Goal: Transaction & Acquisition: Purchase product/service

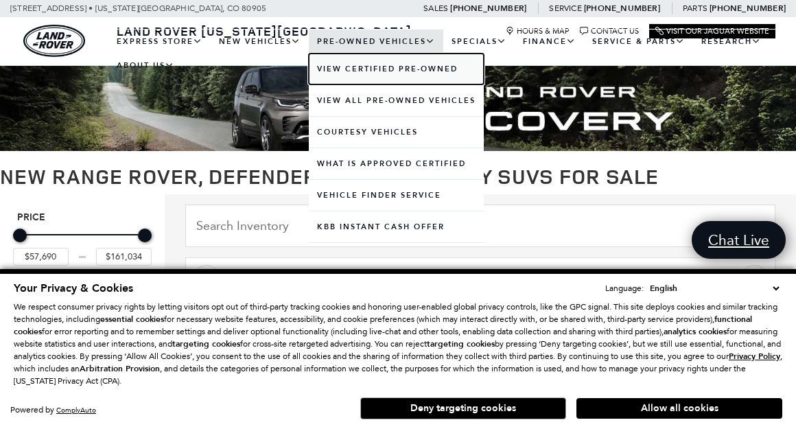
click at [359, 69] on link "View Certified Pre-Owned" at bounding box center [396, 69] width 175 height 31
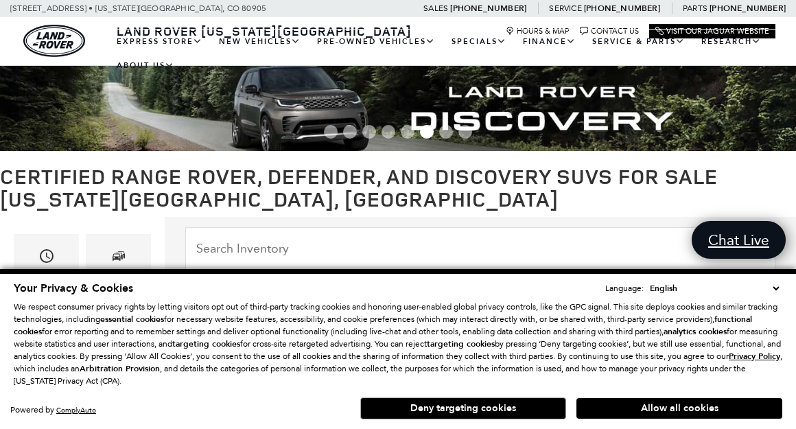
click at [351, 130] on span "Go to slide 2" at bounding box center [350, 132] width 14 height 14
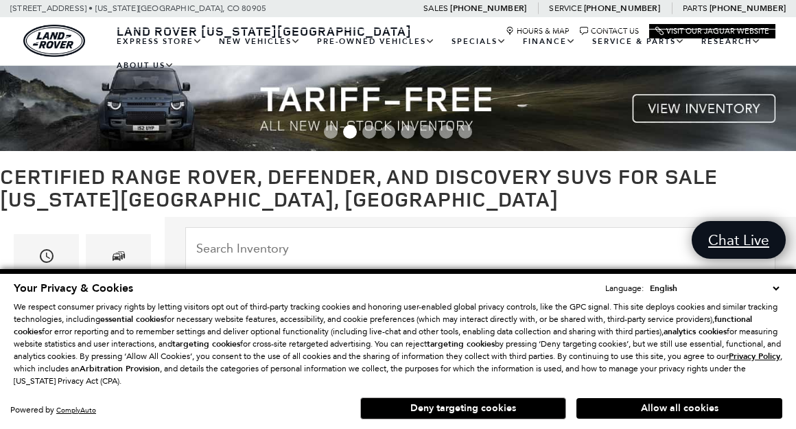
click at [330, 129] on span "Go to slide 1" at bounding box center [331, 132] width 14 height 14
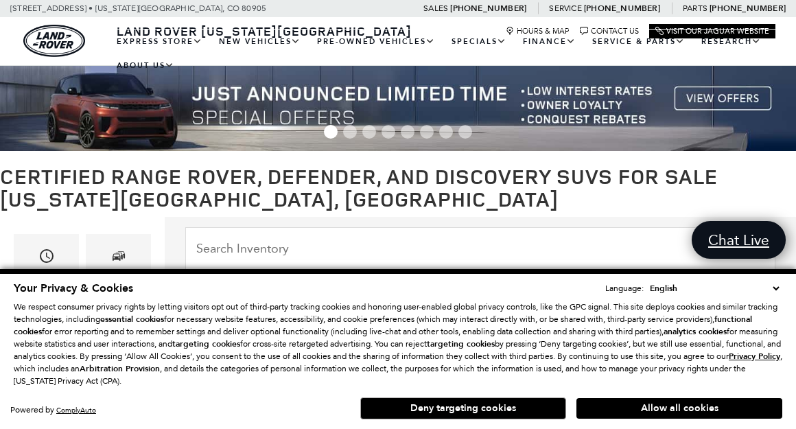
click at [373, 133] on span "Go to slide 3" at bounding box center [369, 132] width 14 height 14
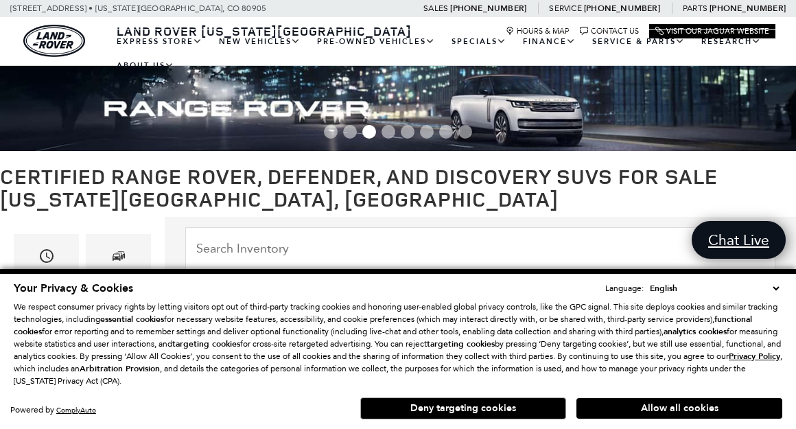
click at [389, 132] on span "Go to slide 4" at bounding box center [389, 132] width 14 height 14
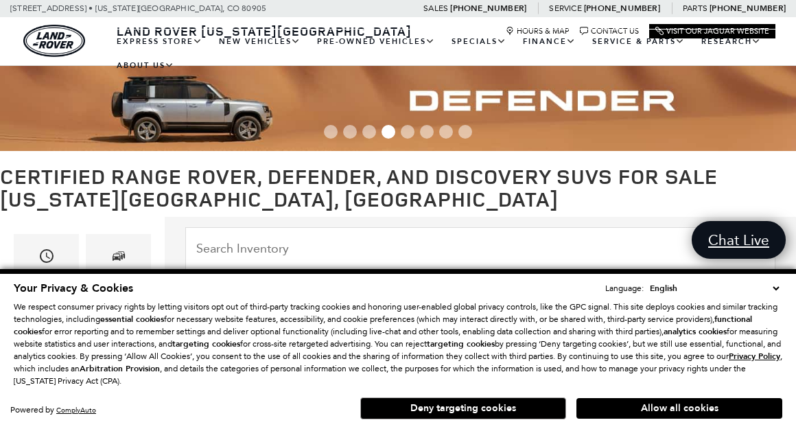
click at [216, 108] on img at bounding box center [398, 108] width 796 height 85
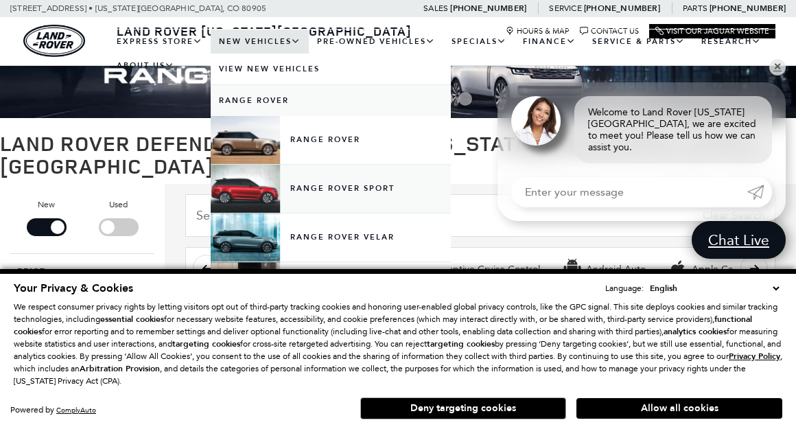
scroll to position [66, 0]
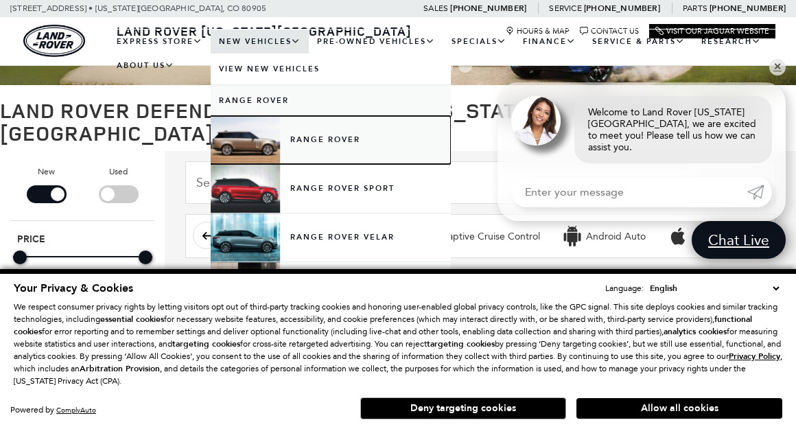
click at [246, 145] on link "Range Rover" at bounding box center [331, 140] width 240 height 48
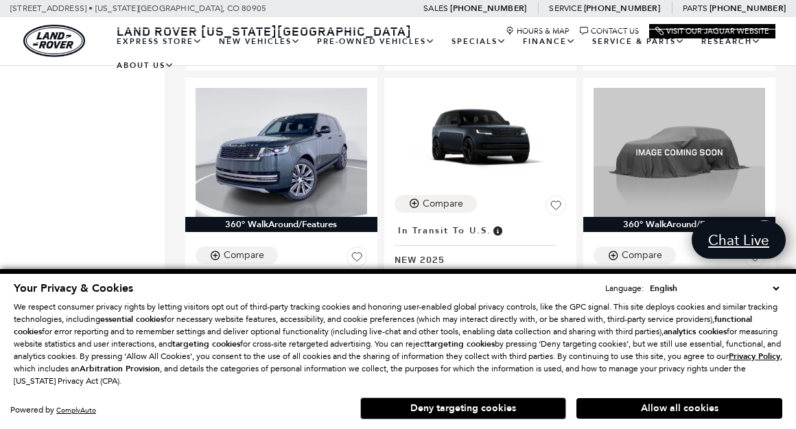
scroll to position [2438, 0]
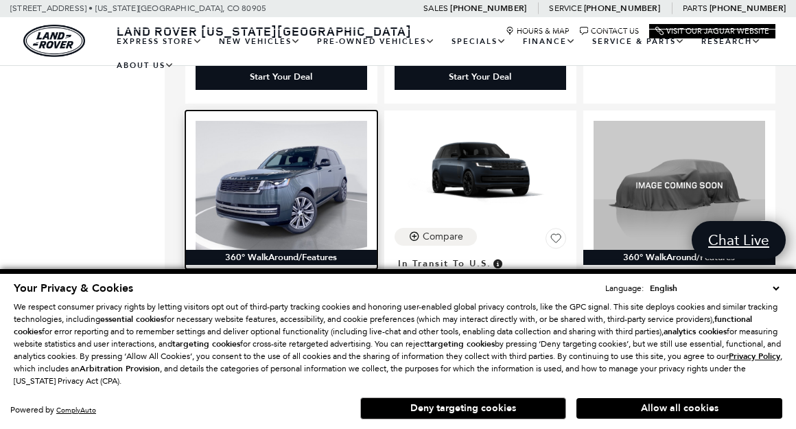
click at [277, 198] on img at bounding box center [282, 185] width 172 height 128
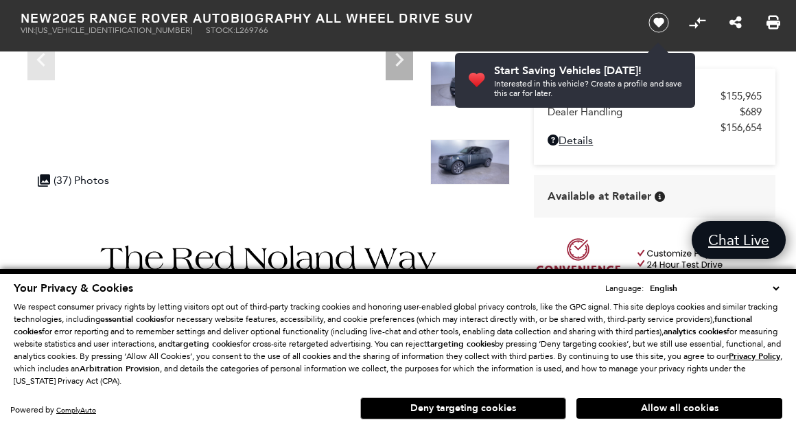
scroll to position [198, 0]
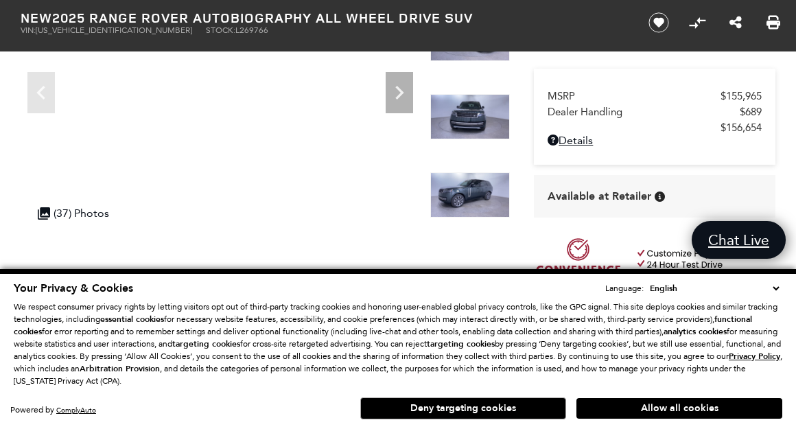
click at [425, 90] on div "360 WalkAround Powered By SpinCar" at bounding box center [265, 87] width 489 height 300
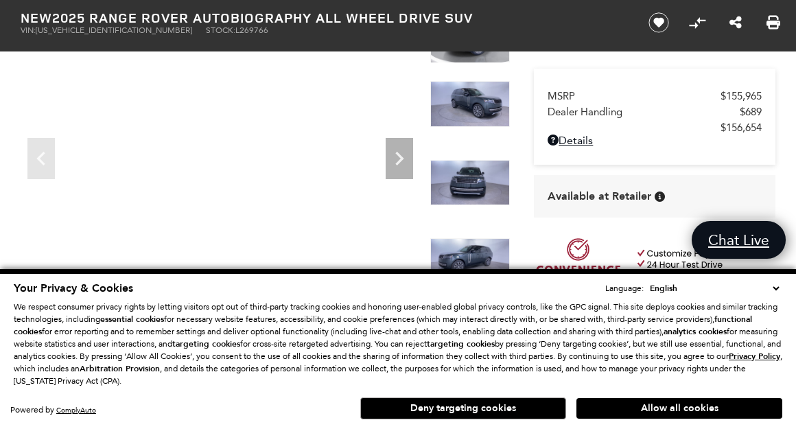
scroll to position [99, 0]
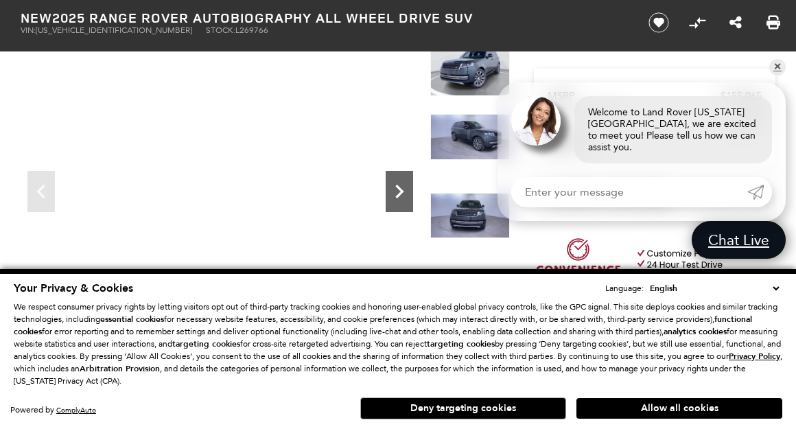
click at [403, 189] on icon "Next" at bounding box center [399, 191] width 27 height 27
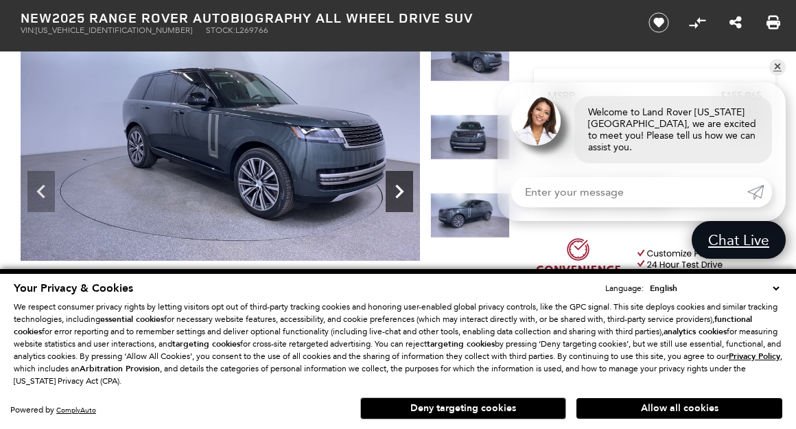
click at [403, 189] on icon "Next" at bounding box center [399, 191] width 27 height 27
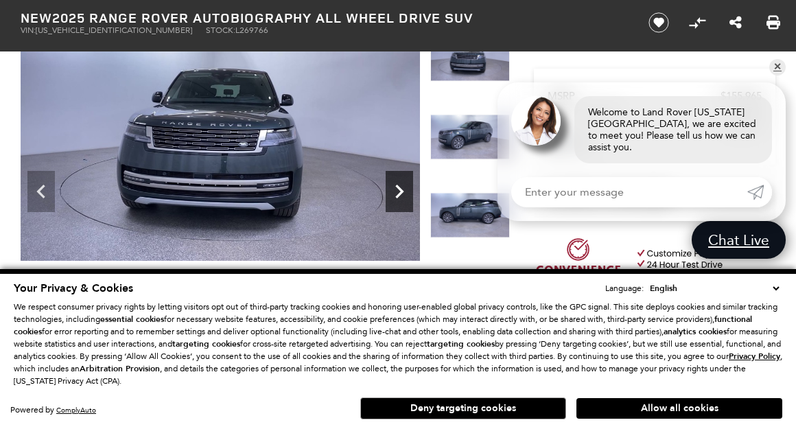
click at [403, 189] on icon "Next" at bounding box center [399, 191] width 27 height 27
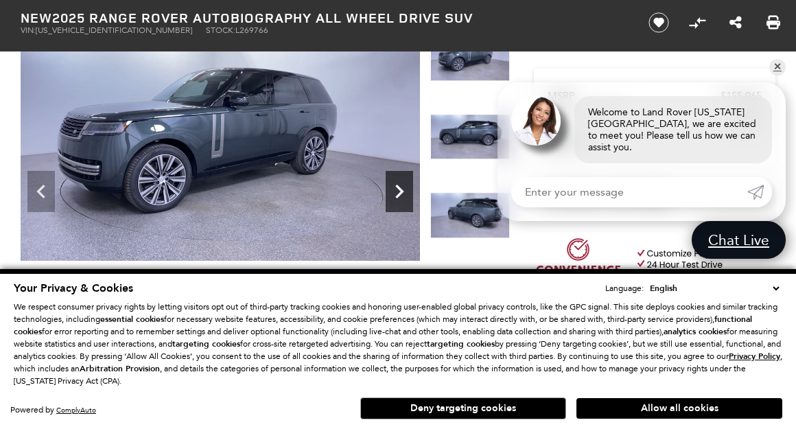
click at [403, 189] on icon "Next" at bounding box center [399, 191] width 27 height 27
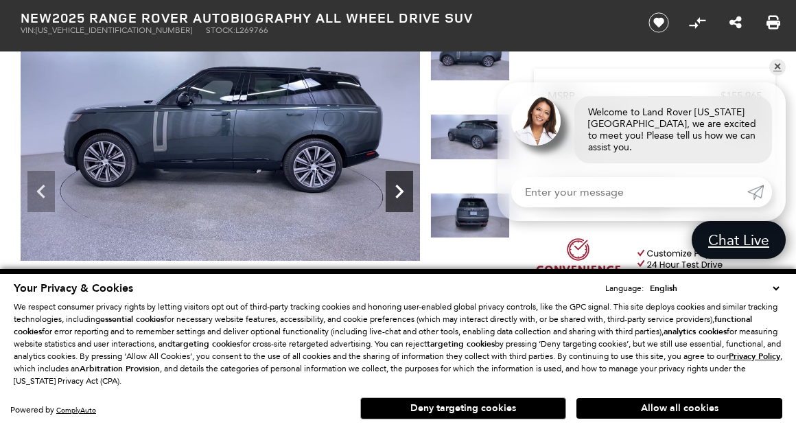
click at [403, 189] on icon "Next" at bounding box center [399, 191] width 27 height 27
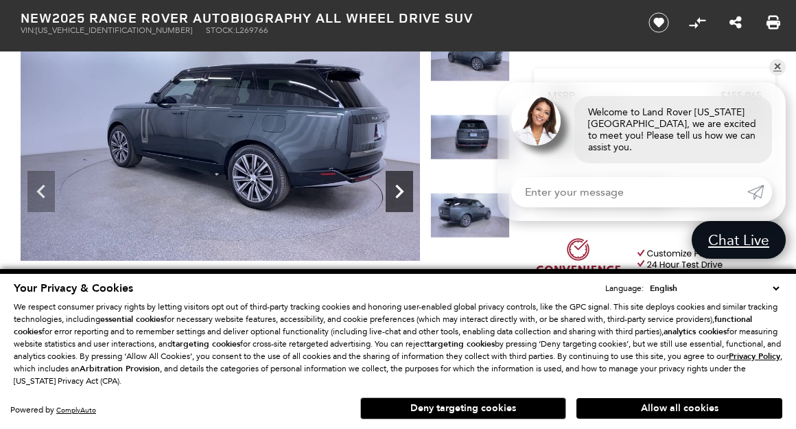
click at [403, 189] on icon "Next" at bounding box center [399, 191] width 27 height 27
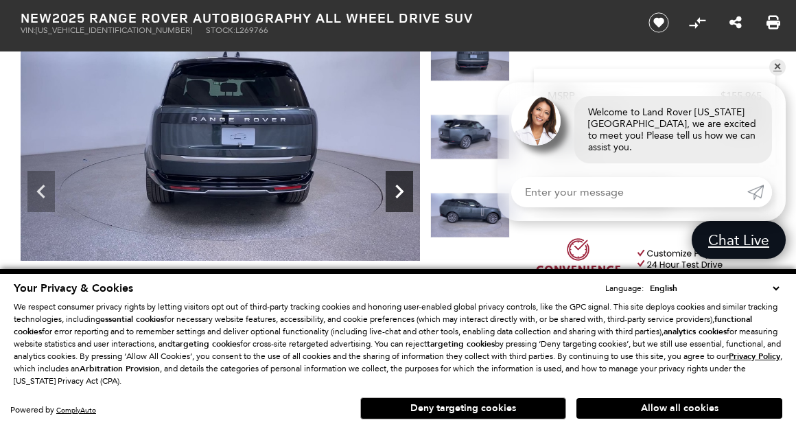
click at [403, 189] on icon "Next" at bounding box center [399, 191] width 27 height 27
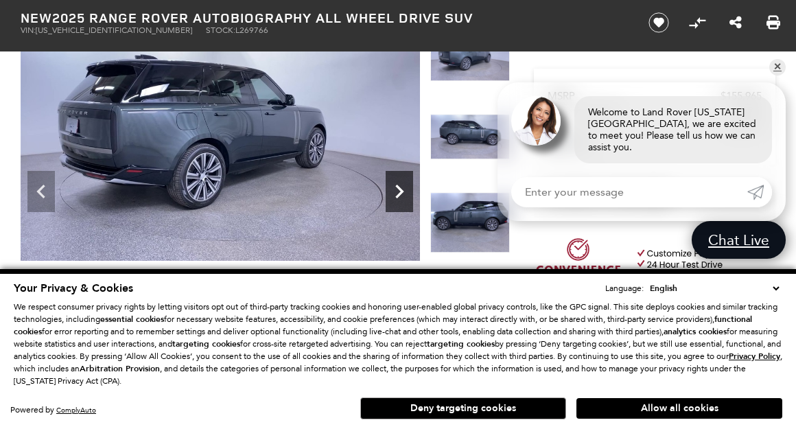
click at [403, 189] on icon "Next" at bounding box center [399, 191] width 27 height 27
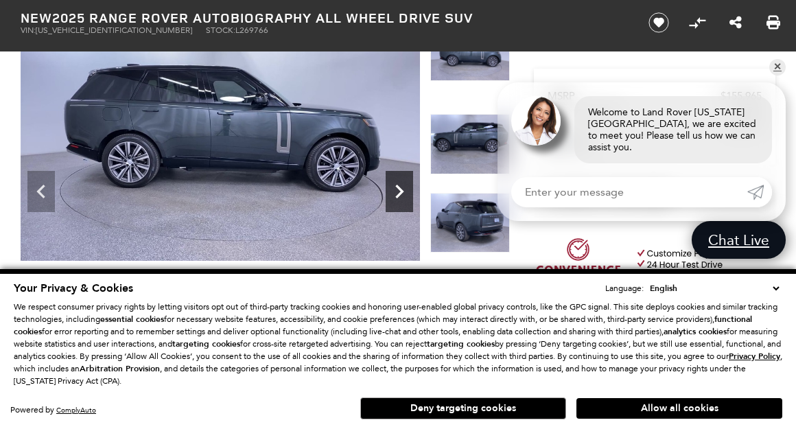
click at [403, 189] on icon "Next" at bounding box center [399, 191] width 27 height 27
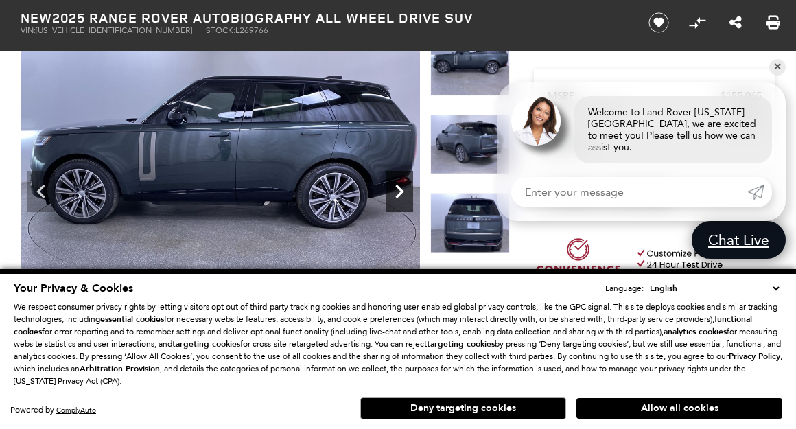
click at [403, 189] on icon "Next" at bounding box center [399, 191] width 27 height 27
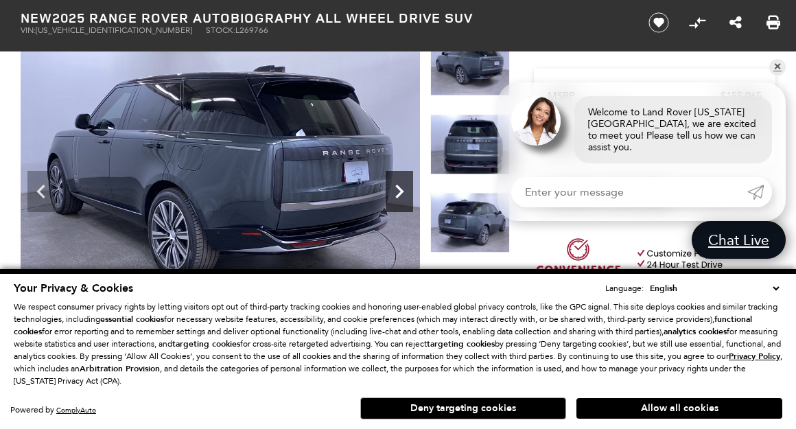
click at [403, 189] on icon "Next" at bounding box center [399, 191] width 27 height 27
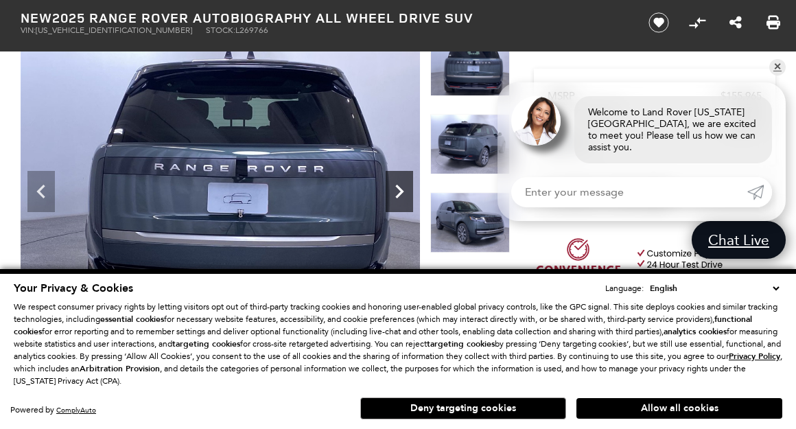
click at [403, 189] on icon "Next" at bounding box center [399, 191] width 27 height 27
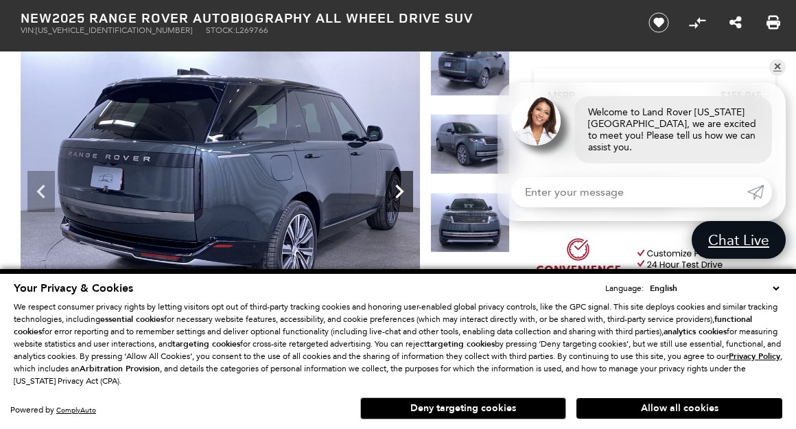
click at [403, 189] on icon "Next" at bounding box center [399, 191] width 27 height 27
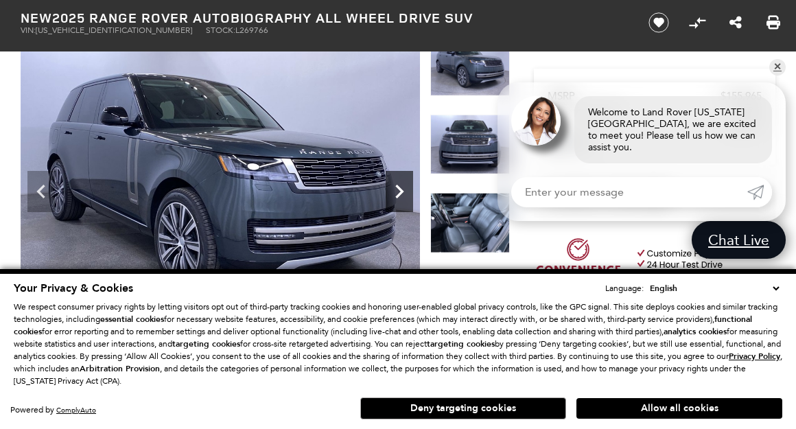
click at [403, 189] on icon "Next" at bounding box center [399, 191] width 27 height 27
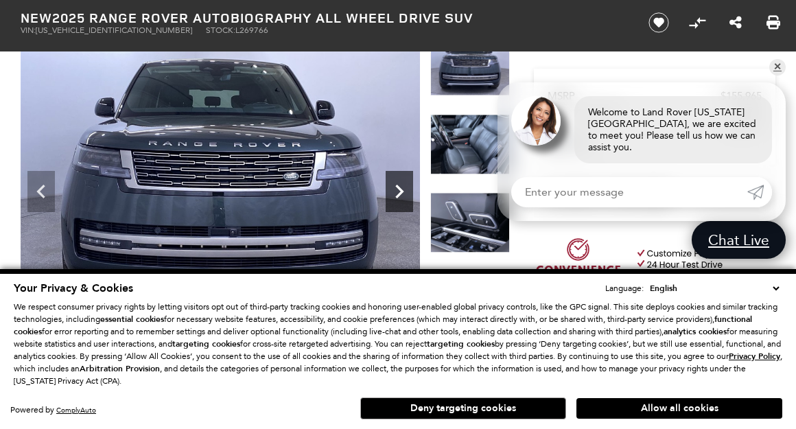
click at [403, 189] on icon "Next" at bounding box center [399, 191] width 27 height 27
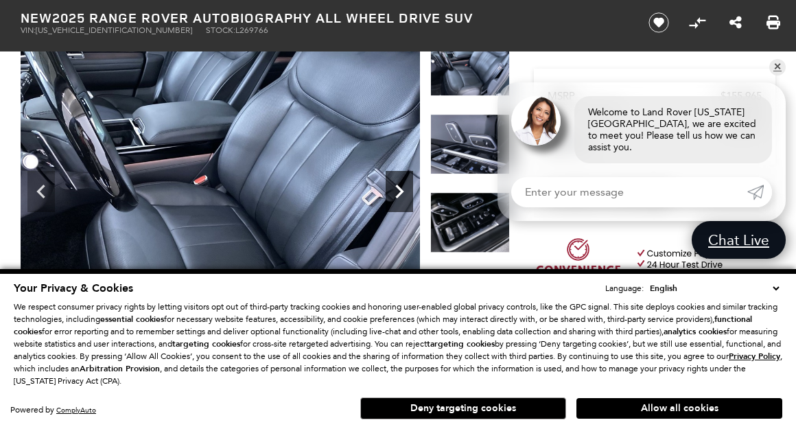
click at [403, 189] on icon "Next" at bounding box center [399, 191] width 27 height 27
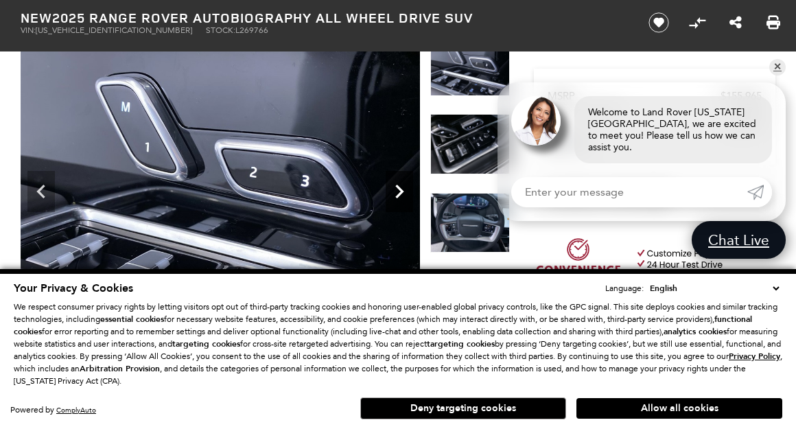
click at [403, 189] on icon "Next" at bounding box center [399, 191] width 27 height 27
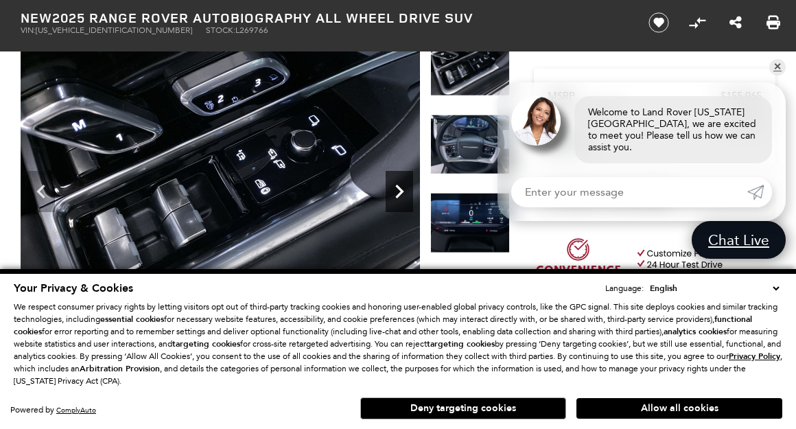
click at [403, 189] on icon "Next" at bounding box center [399, 191] width 27 height 27
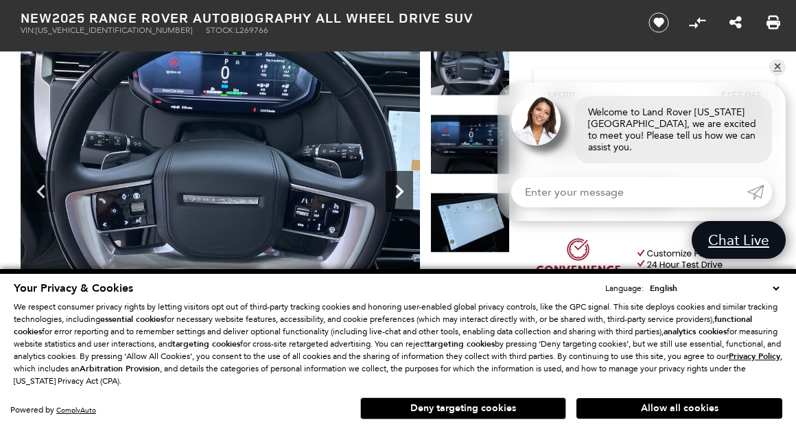
click at [403, 189] on icon "Next" at bounding box center [399, 191] width 27 height 27
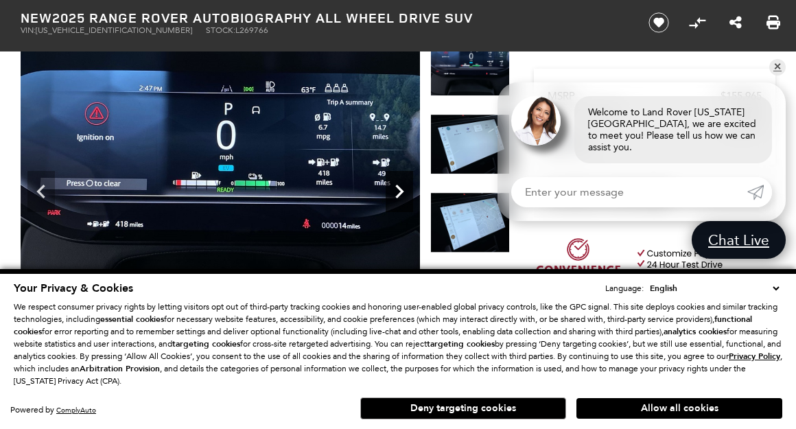
click at [403, 189] on icon "Next" at bounding box center [399, 191] width 27 height 27
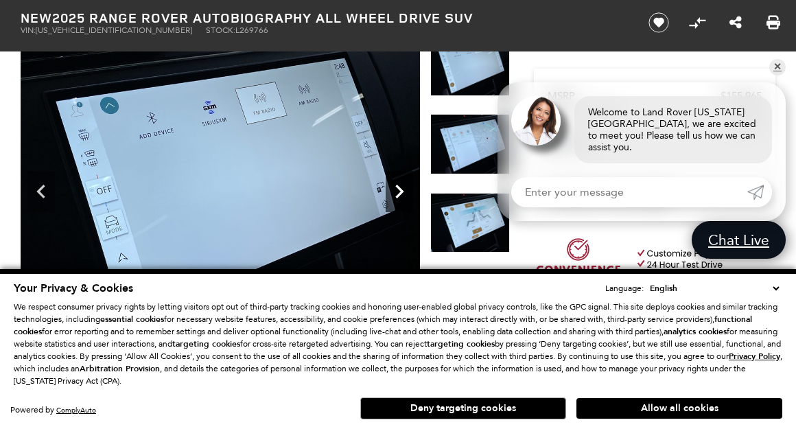
click at [403, 189] on icon "Next" at bounding box center [399, 191] width 27 height 27
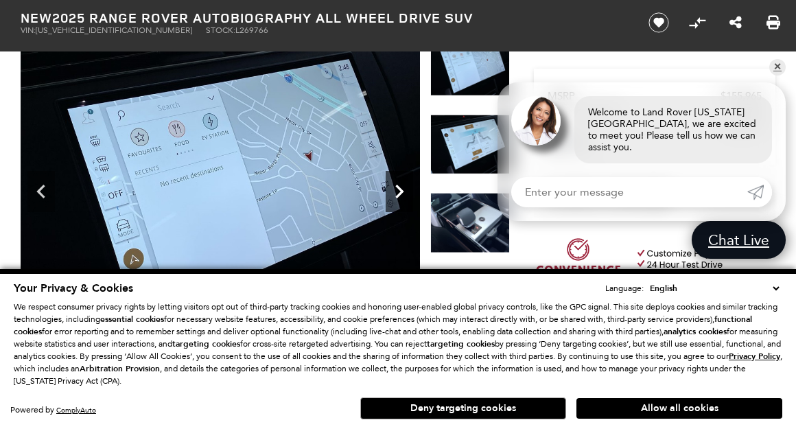
click at [403, 189] on icon "Next" at bounding box center [399, 191] width 27 height 27
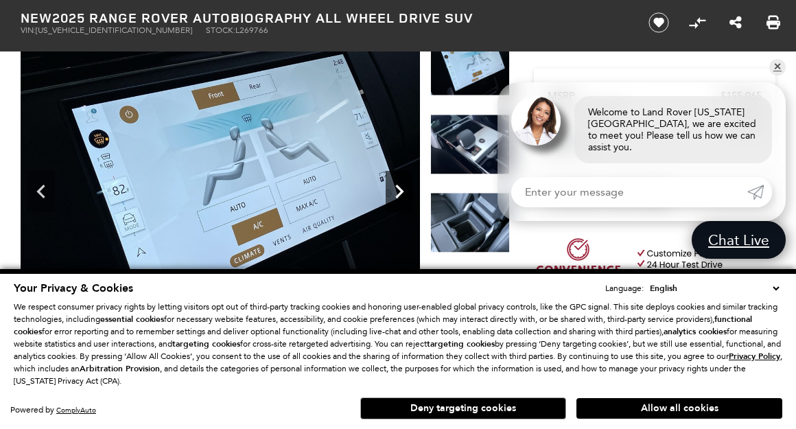
click at [403, 189] on icon "Next" at bounding box center [399, 191] width 27 height 27
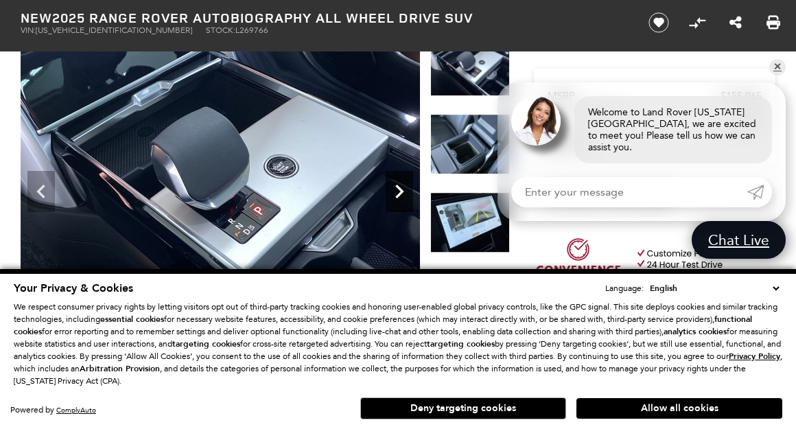
click at [403, 189] on icon "Next" at bounding box center [399, 191] width 27 height 27
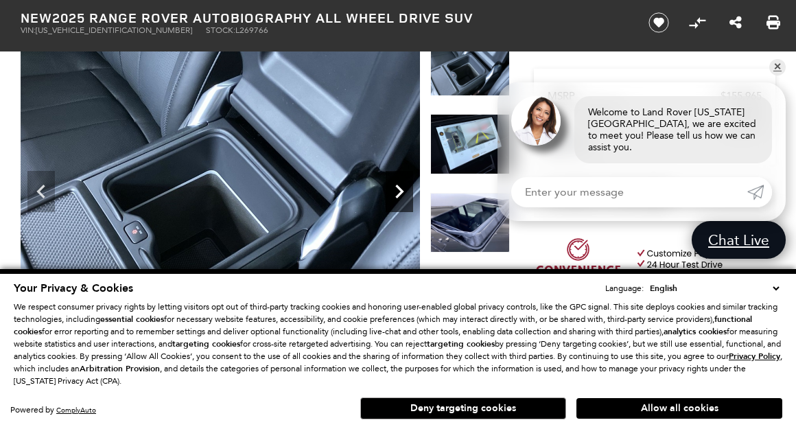
click at [403, 192] on icon "Next" at bounding box center [399, 192] width 8 height 14
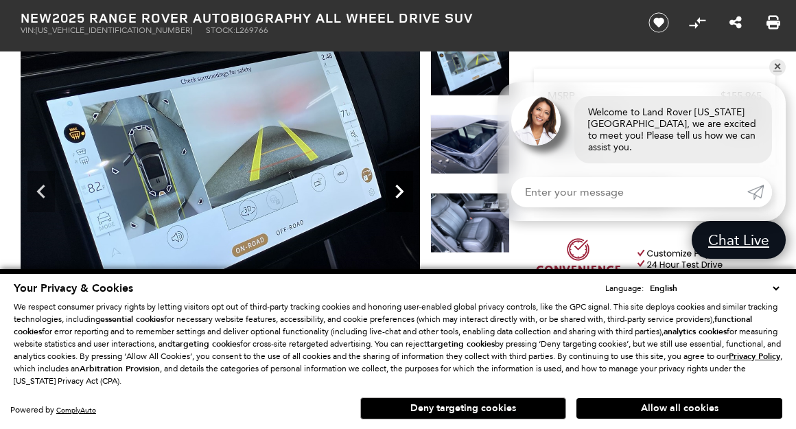
click at [403, 192] on icon "Next" at bounding box center [399, 192] width 8 height 14
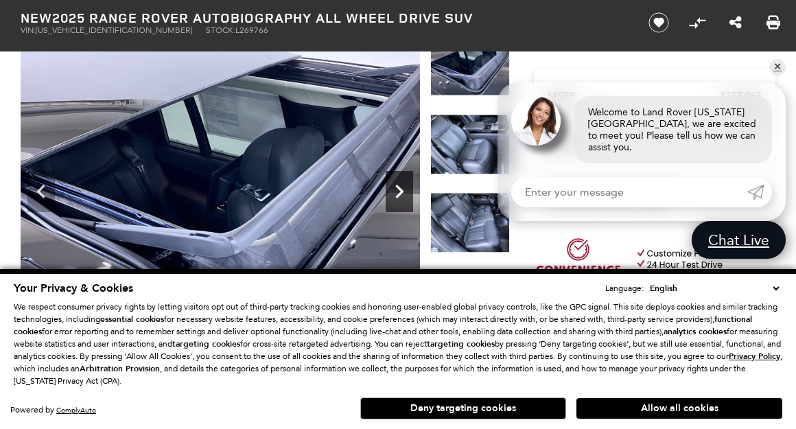
click at [403, 192] on icon "Next" at bounding box center [399, 192] width 8 height 14
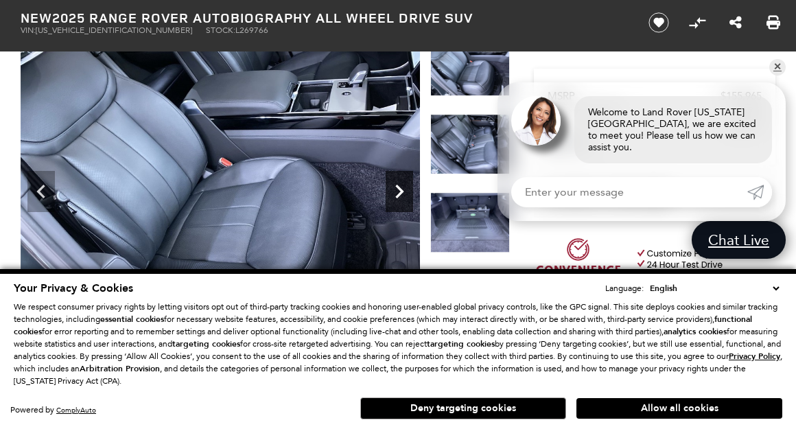
click at [403, 192] on icon "Next" at bounding box center [399, 192] width 8 height 14
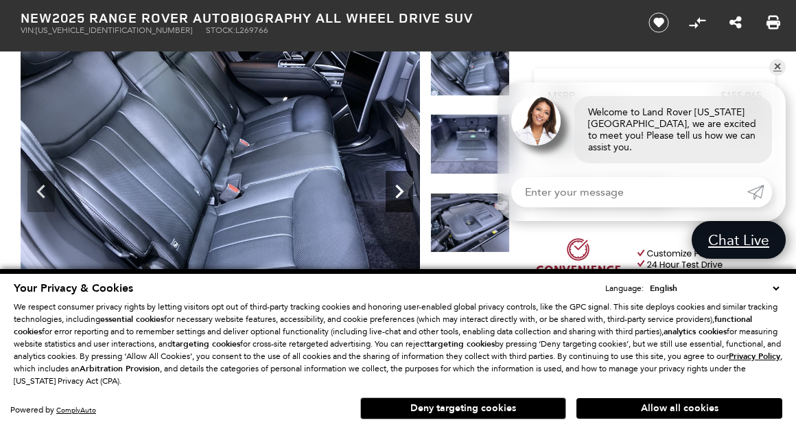
click at [403, 192] on icon "Next" at bounding box center [399, 192] width 8 height 14
